Goal: Transaction & Acquisition: Purchase product/service

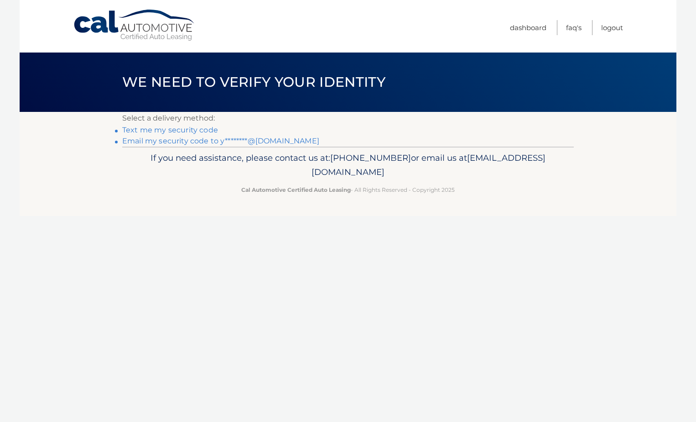
click at [224, 139] on link "Email my security code to y********@gmail.com" at bounding box center [220, 140] width 197 height 9
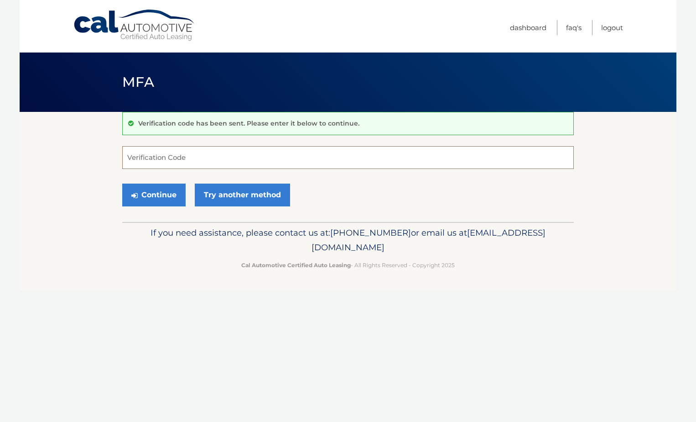
click at [179, 166] on input "Verification Code" at bounding box center [348, 157] width 452 height 23
click at [216, 239] on p "If you need assistance, please contact us at: 609-807-3200 or email us at Custo…" at bounding box center [348, 239] width 440 height 29
click at [167, 153] on input "Verification Code" at bounding box center [348, 157] width 452 height 23
paste input "611074"
type input "611074"
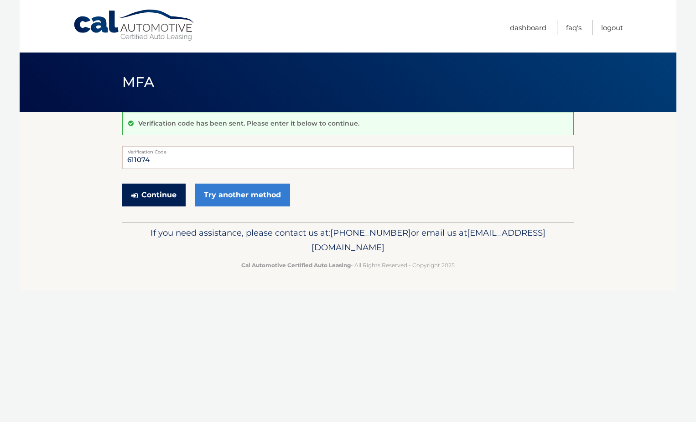
click at [145, 194] on button "Continue" at bounding box center [153, 194] width 63 height 23
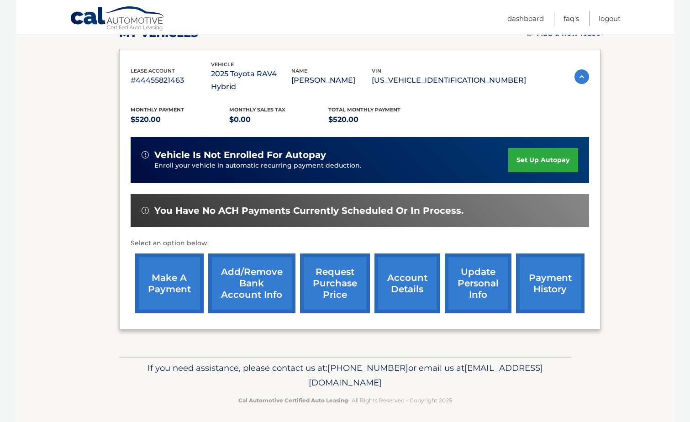
scroll to position [144, 0]
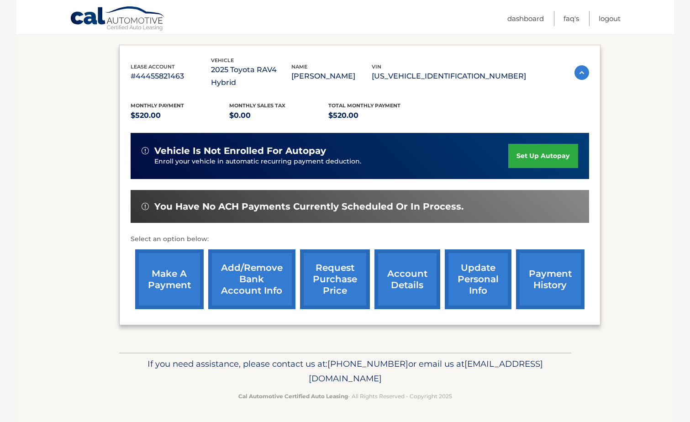
click at [162, 278] on link "make a payment" at bounding box center [169, 279] width 68 height 60
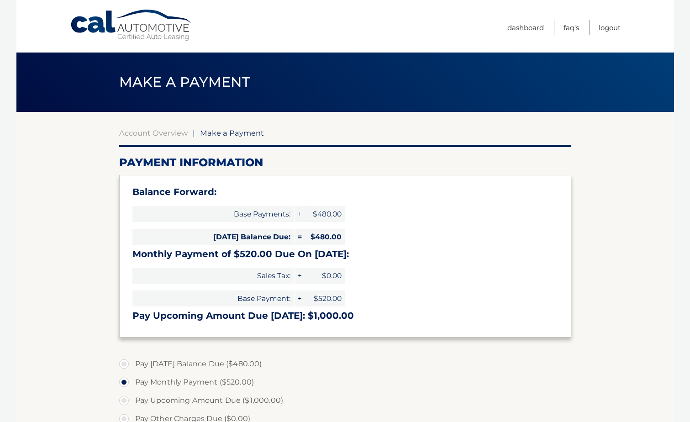
select select "OTFhNDQxMDMtMTY0NS00NDhkLWE2NjQtZTY1NTM4MTE0ODRh"
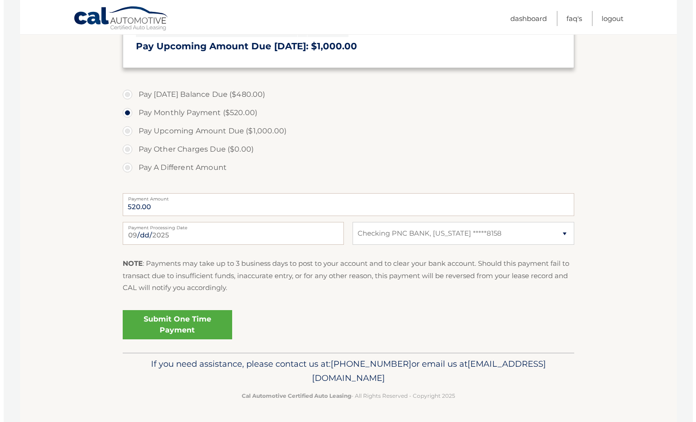
scroll to position [224, 0]
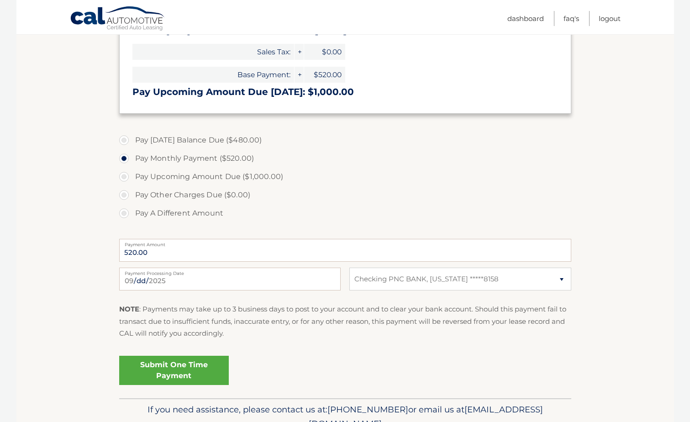
click at [197, 366] on link "Submit One Time Payment" at bounding box center [174, 370] width 110 height 29
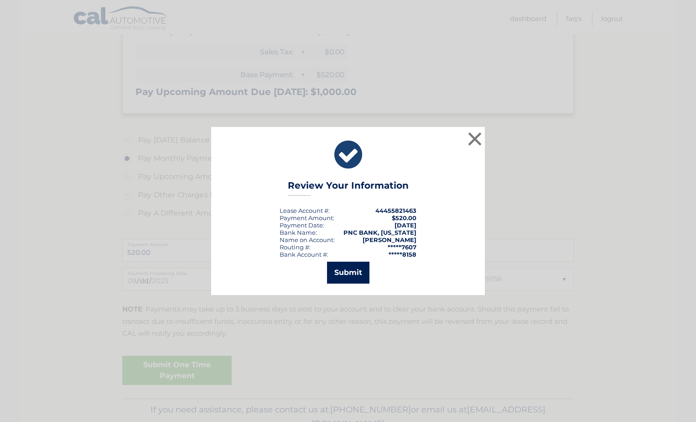
click at [350, 276] on button "Submit" at bounding box center [348, 273] width 42 height 22
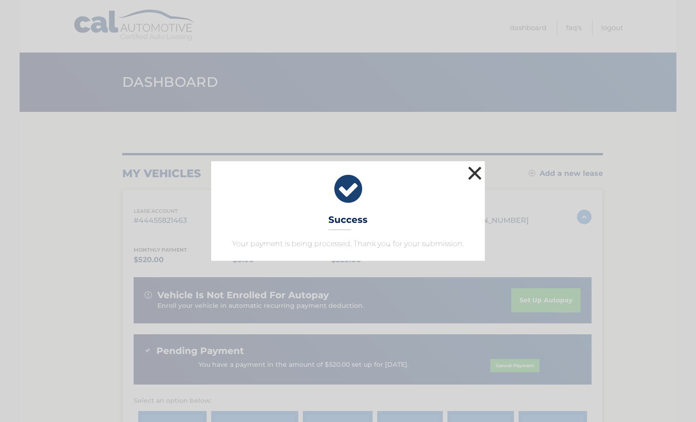
click at [477, 173] on button "×" at bounding box center [475, 173] width 18 height 18
